Goal: Transaction & Acquisition: Purchase product/service

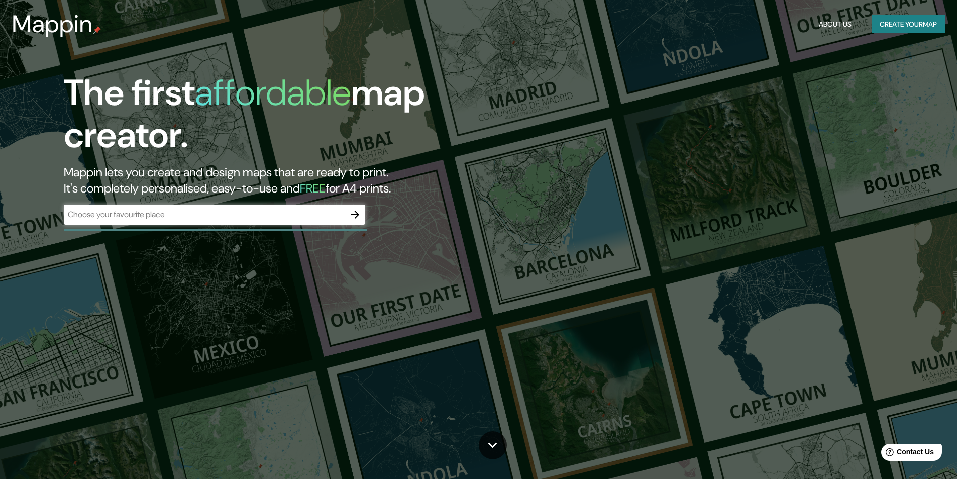
drag, startPoint x: 686, startPoint y: 108, endPoint x: 830, endPoint y: 20, distance: 169.1
click at [692, 105] on div "The first affordable map creator. Mappin lets you create and design maps that a…" at bounding box center [478, 239] width 957 height 479
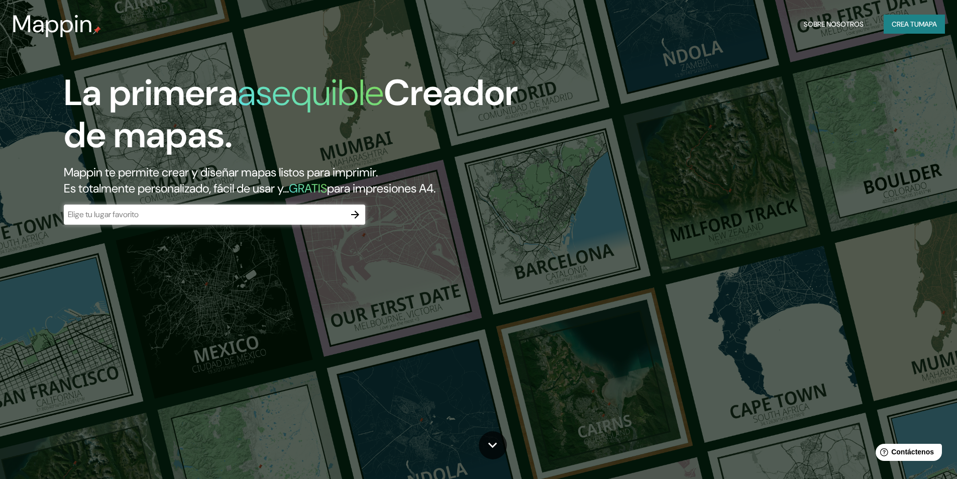
click at [789, 119] on div "La primera asequible Creador de mapas. Mappin te permite crear y diseñar mapas …" at bounding box center [478, 239] width 957 height 479
click at [916, 20] on font "Crea tu" at bounding box center [905, 24] width 27 height 9
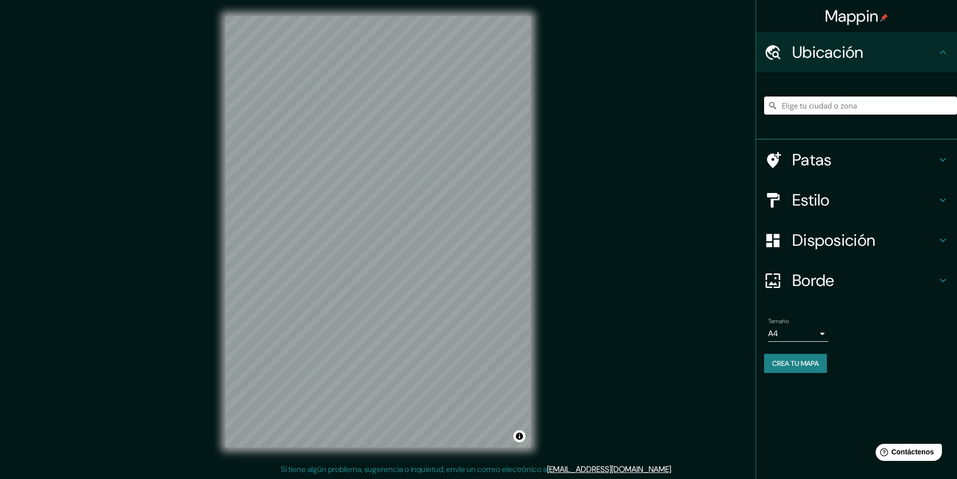
click at [817, 109] on input "Elige tu ciudad o zona" at bounding box center [860, 106] width 193 height 18
type input "Huaraz, [GEOGRAPHIC_DATA], [GEOGRAPHIC_DATA]"
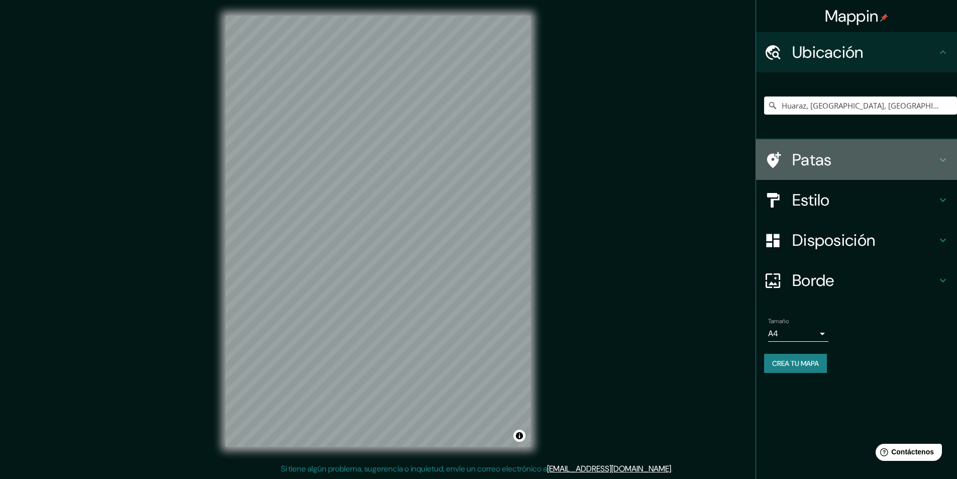
click at [944, 158] on icon at bounding box center [943, 160] width 12 height 12
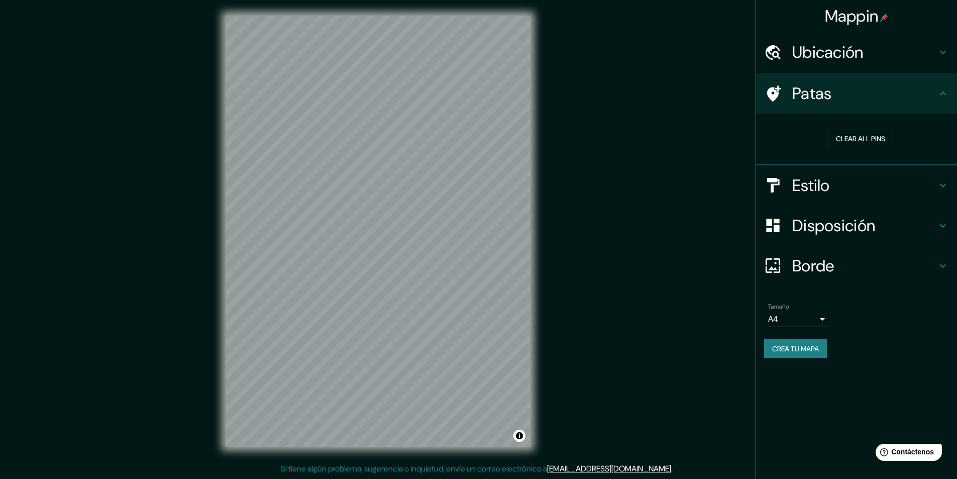
click at [944, 158] on div "Clear all pins" at bounding box center [856, 140] width 201 height 52
click at [847, 137] on button "Clear all pins" at bounding box center [860, 139] width 65 height 19
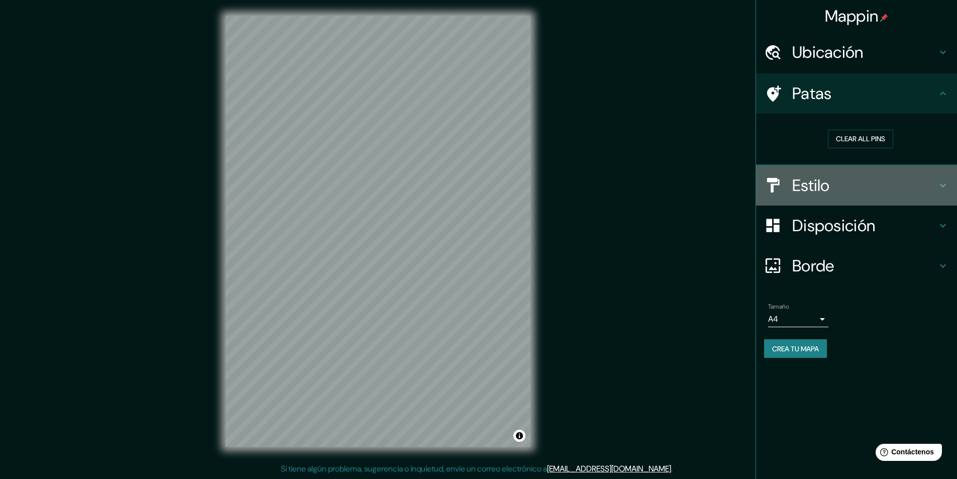
click at [939, 187] on icon at bounding box center [943, 185] width 12 height 12
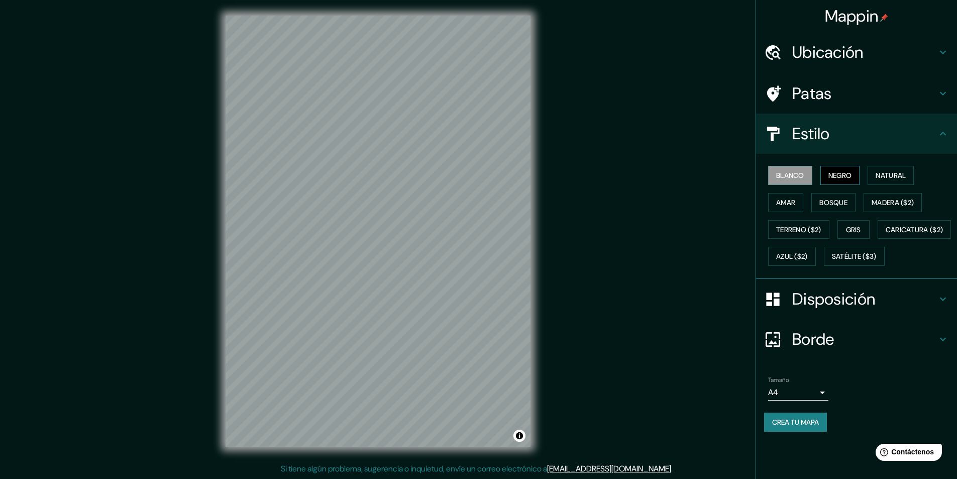
click at [838, 175] on font "Negro" at bounding box center [841, 175] width 24 height 9
click at [883, 178] on font "Natural" at bounding box center [891, 175] width 30 height 9
click at [790, 201] on font "Amar" at bounding box center [786, 202] width 19 height 9
click at [837, 200] on font "Bosque" at bounding box center [834, 202] width 28 height 9
click at [885, 203] on font "Madera ($2)" at bounding box center [893, 202] width 42 height 9
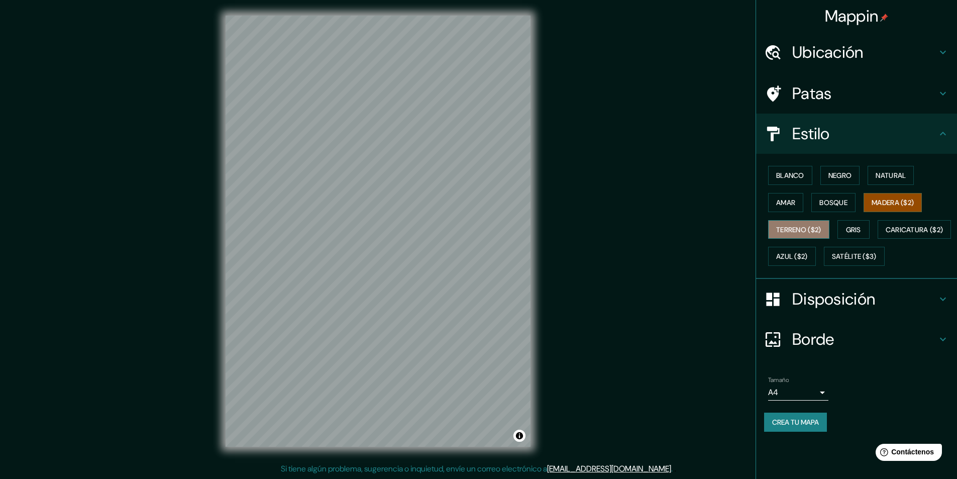
click at [811, 227] on font "Terreno ($2)" at bounding box center [799, 229] width 45 height 9
click at [859, 233] on font "Gris" at bounding box center [853, 229] width 15 height 9
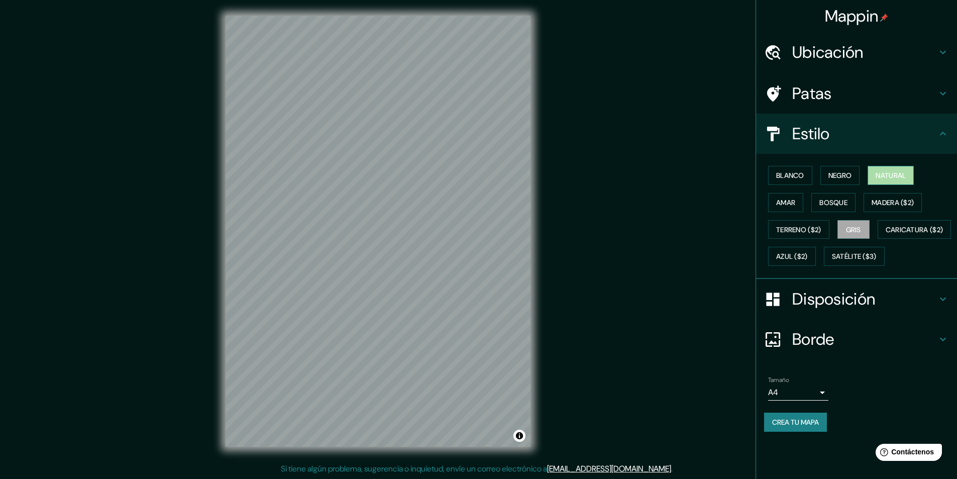
click at [886, 177] on font "Natural" at bounding box center [891, 175] width 30 height 9
click at [846, 310] on font "Disposición" at bounding box center [834, 298] width 83 height 21
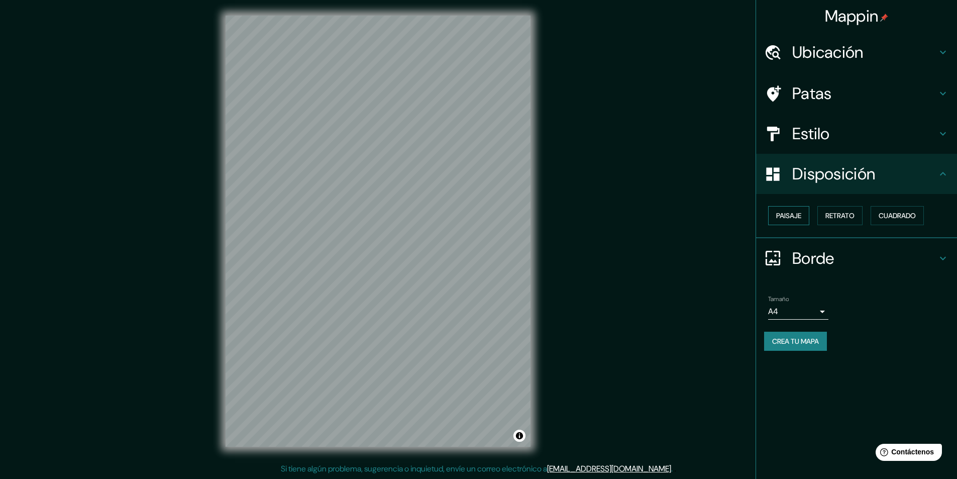
click at [790, 220] on font "Paisaje" at bounding box center [789, 215] width 25 height 9
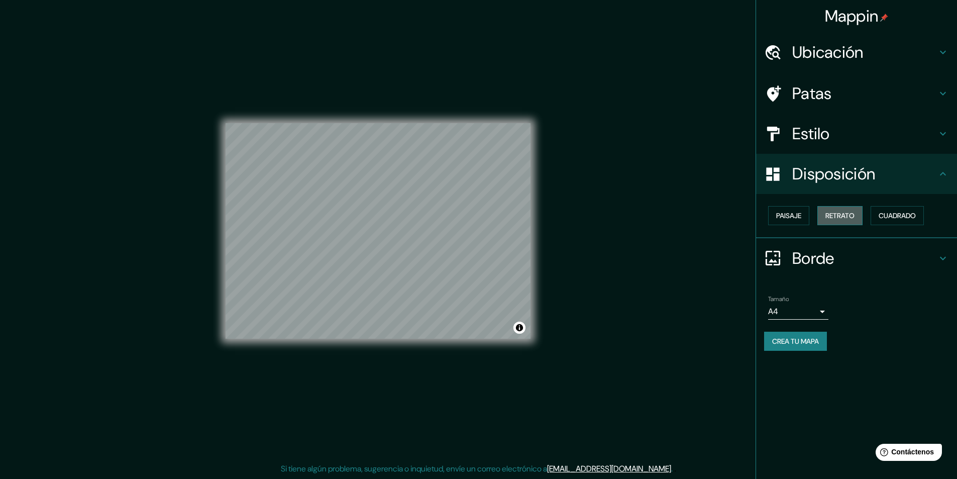
click at [845, 219] on font "Retrato" at bounding box center [840, 215] width 29 height 9
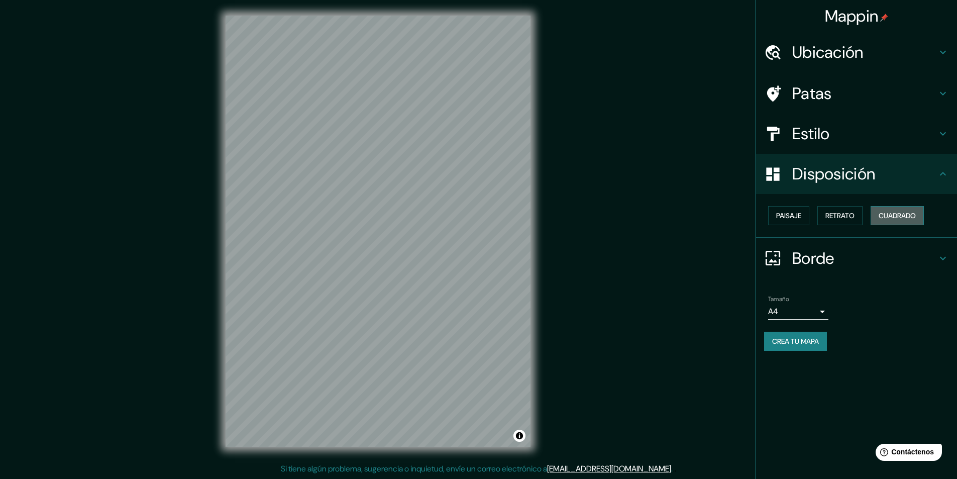
click at [896, 220] on font "Cuadrado" at bounding box center [897, 215] width 37 height 9
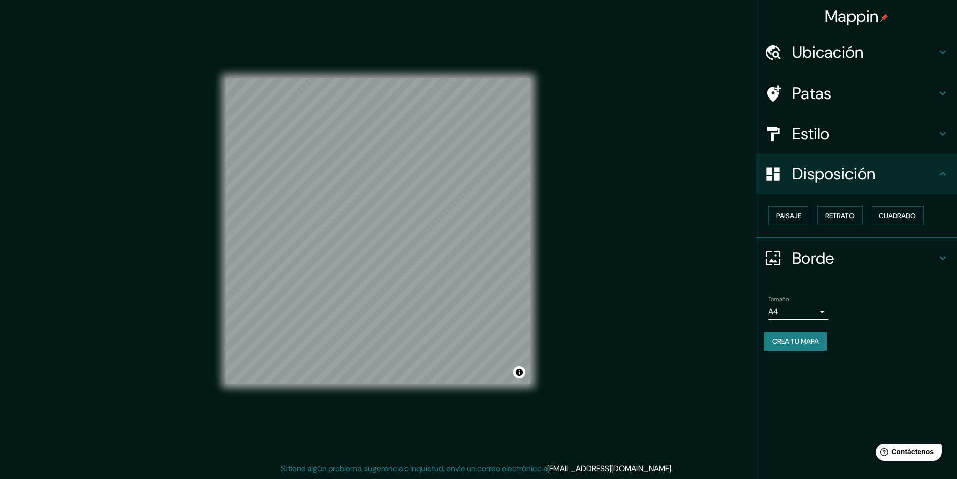
click at [811, 261] on font "Borde" at bounding box center [814, 258] width 42 height 21
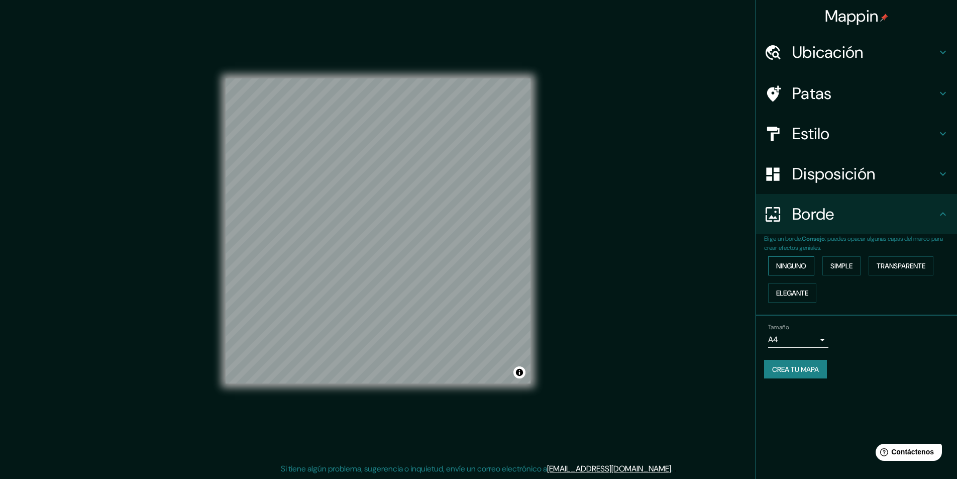
click at [786, 261] on font "Ninguno" at bounding box center [792, 265] width 30 height 13
click at [832, 262] on button "Simple" at bounding box center [842, 265] width 38 height 19
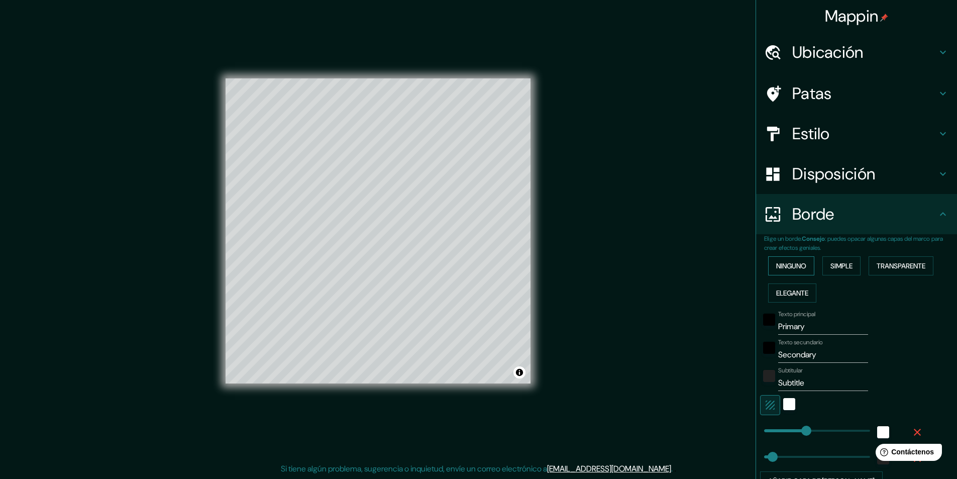
click at [800, 263] on font "Ninguno" at bounding box center [792, 265] width 30 height 9
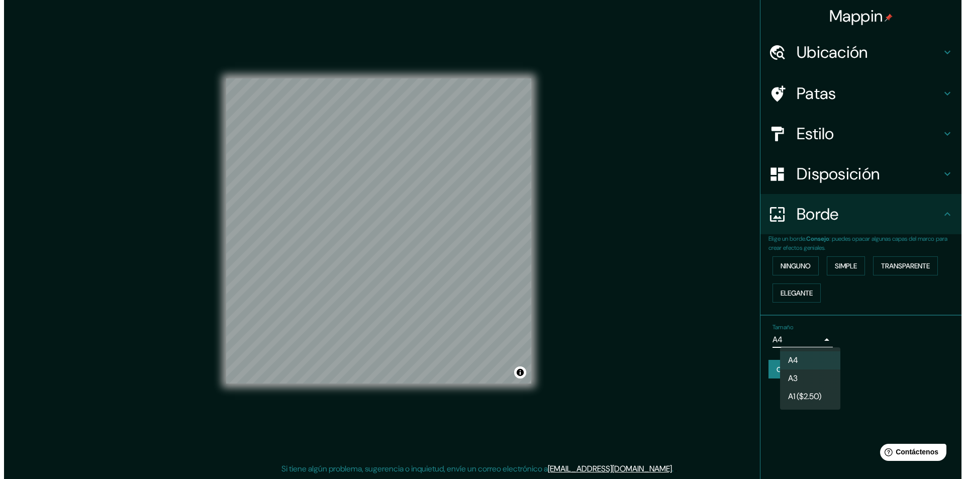
click at [821, 340] on body "Mappin Ubicación [GEOGRAPHIC_DATA], [GEOGRAPHIC_DATA], [GEOGRAPHIC_DATA] [GEOGR…" at bounding box center [478, 238] width 957 height 479
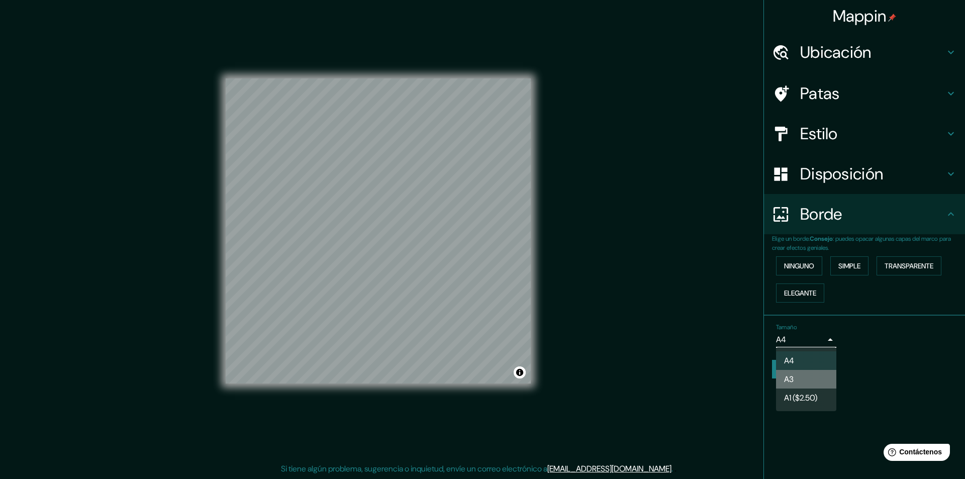
click at [794, 382] on font "A3" at bounding box center [789, 379] width 10 height 11
type input "a4"
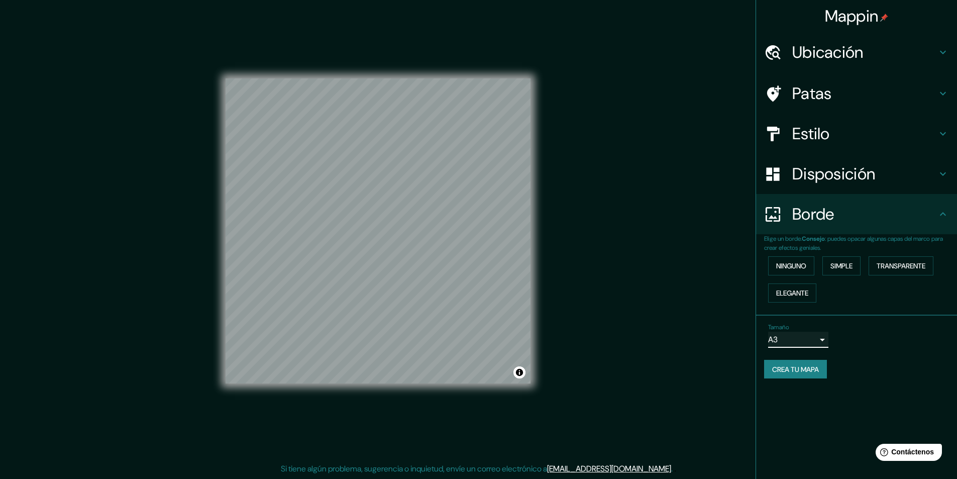
scroll to position [0, 0]
click at [823, 57] on font "Ubicación" at bounding box center [828, 52] width 71 height 21
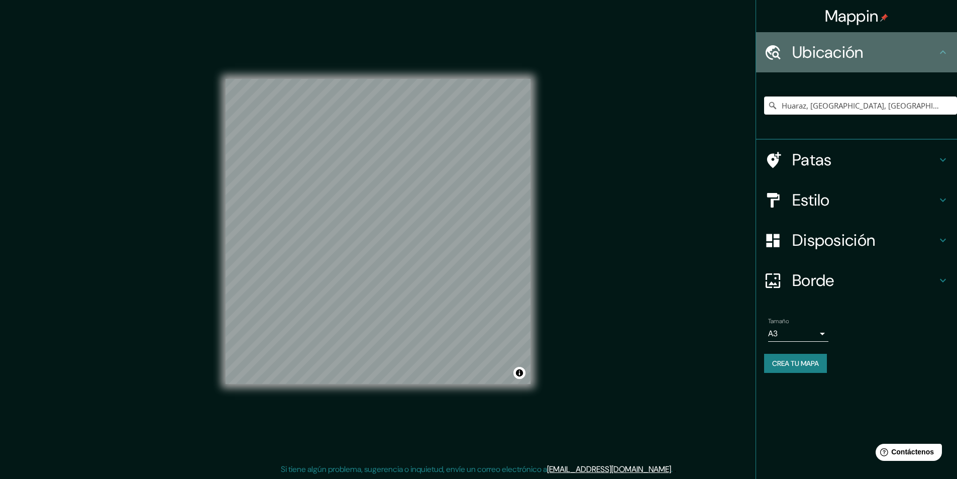
click at [823, 57] on font "Ubicación" at bounding box center [828, 52] width 71 height 21
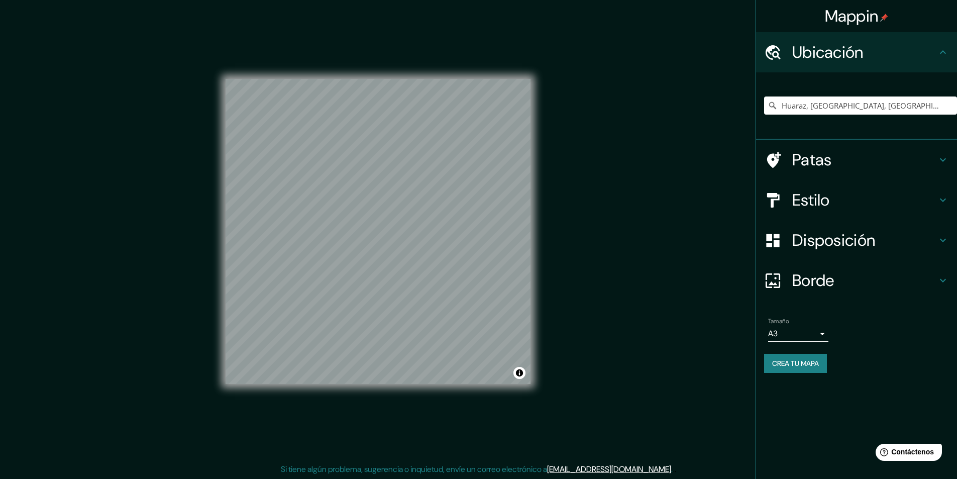
click at [834, 175] on div "Patas" at bounding box center [856, 160] width 201 height 40
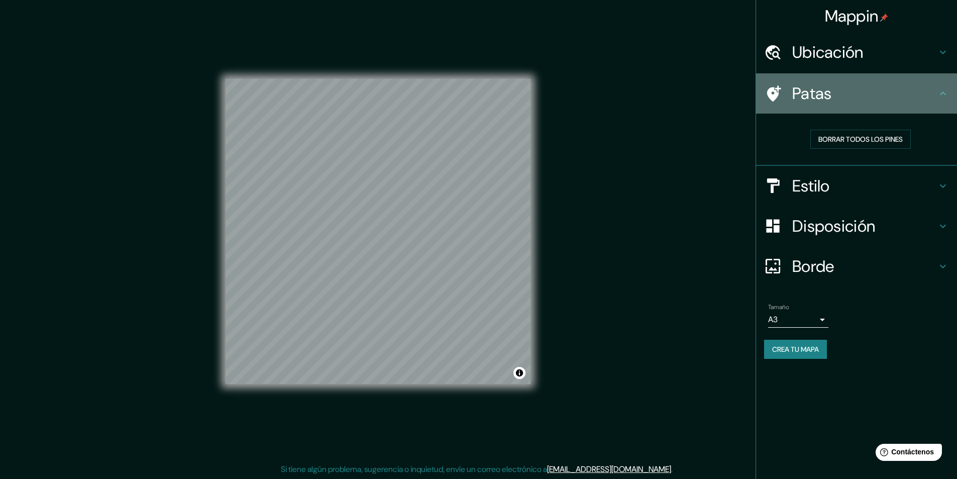
click at [775, 111] on div "Patas" at bounding box center [856, 93] width 201 height 40
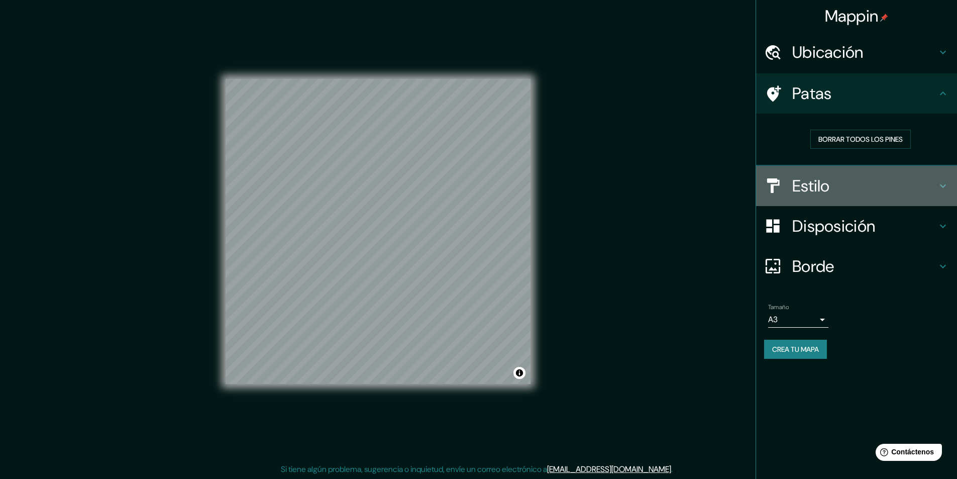
drag, startPoint x: 811, startPoint y: 186, endPoint x: 820, endPoint y: 184, distance: 9.8
click at [811, 186] on font "Estilo" at bounding box center [812, 185] width 38 height 21
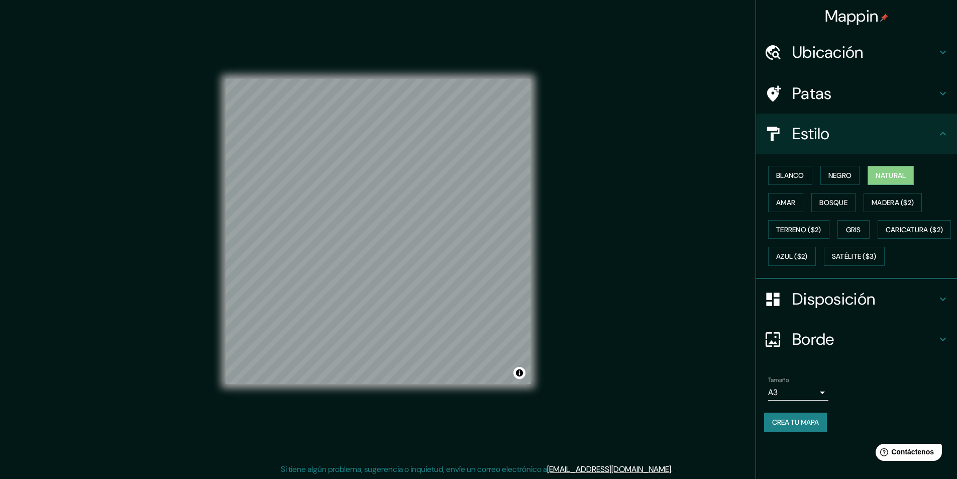
scroll to position [1, 0]
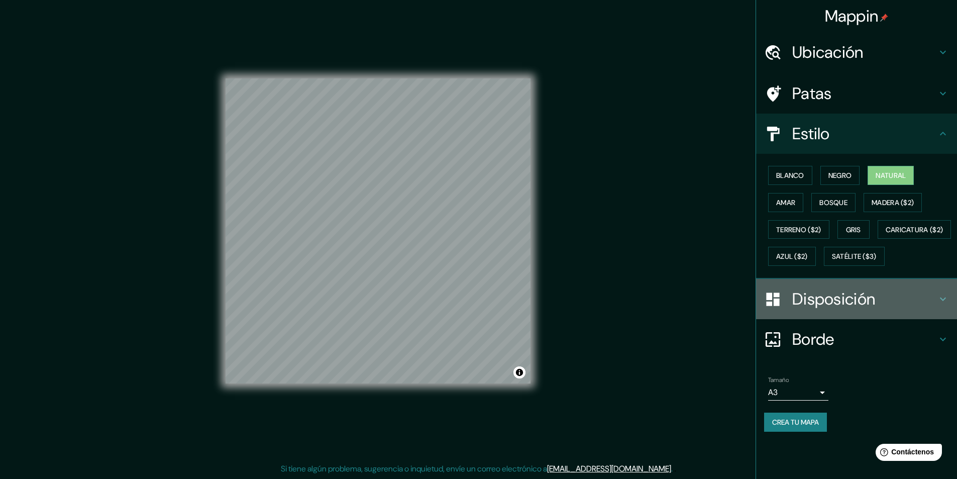
click at [821, 310] on font "Disposición" at bounding box center [834, 298] width 83 height 21
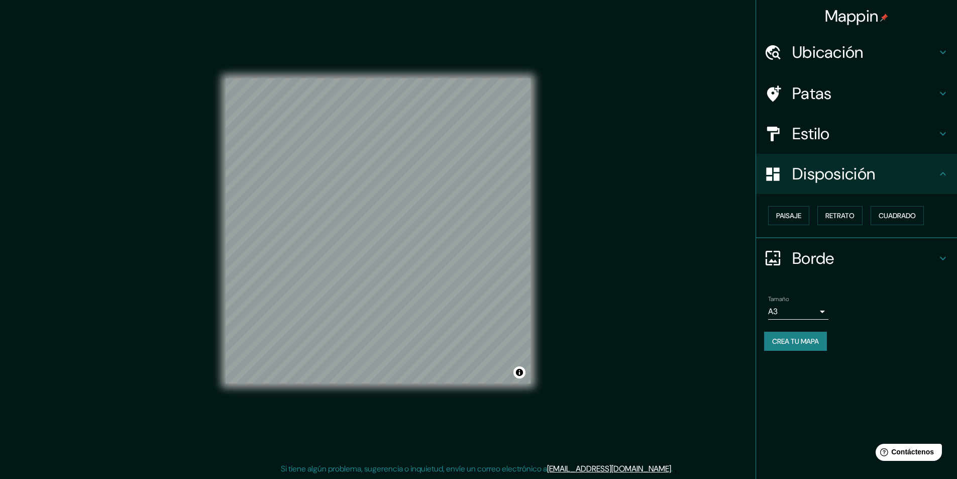
scroll to position [0, 0]
